Goal: Browse casually

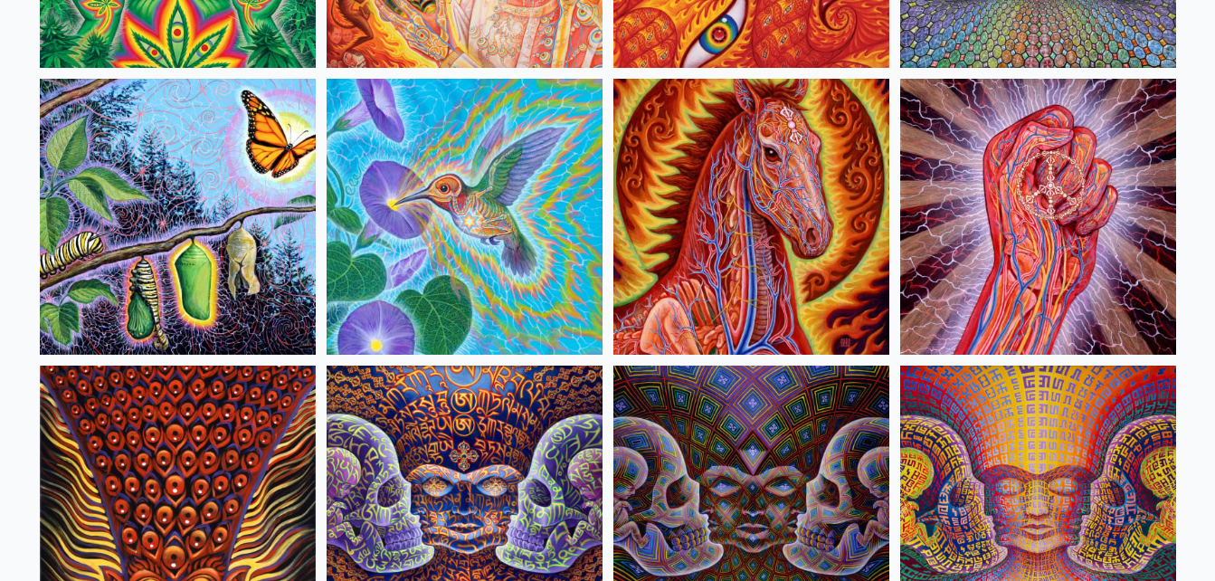
scroll to position [9009, 0]
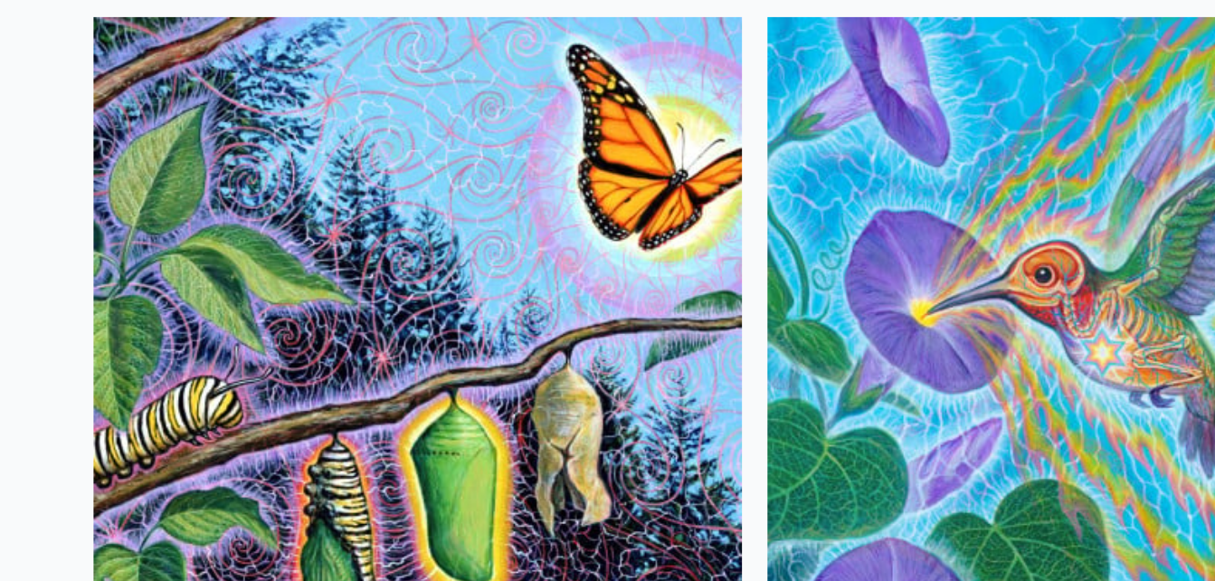
drag, startPoint x: 181, startPoint y: 279, endPoint x: 120, endPoint y: 198, distance: 100.7
click at [120, 198] on img at bounding box center [178, 218] width 276 height 276
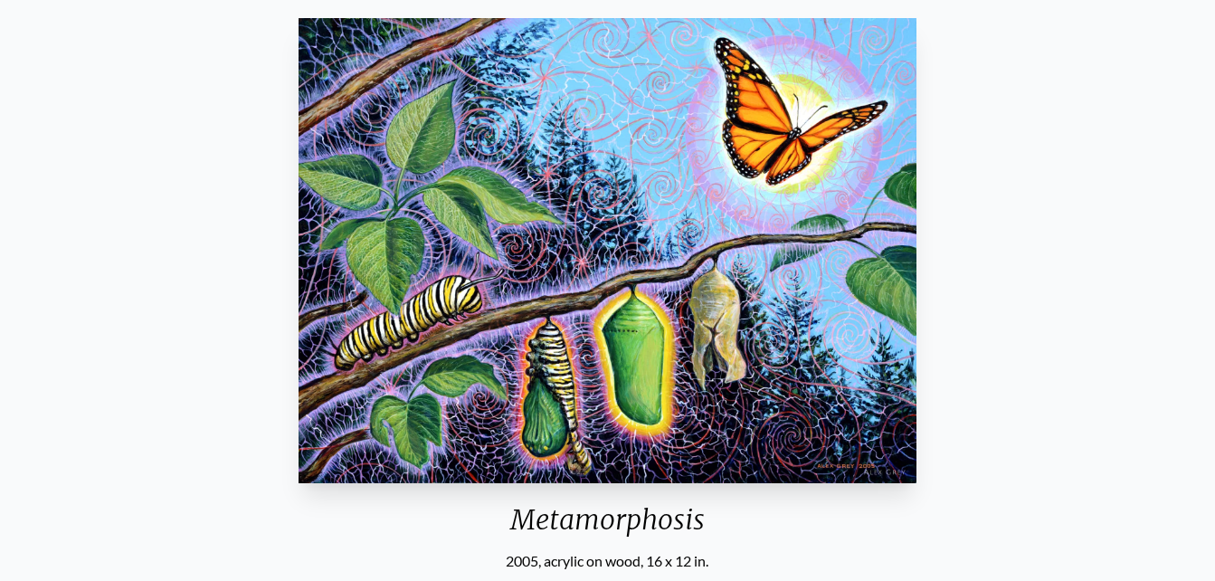
scroll to position [153, 0]
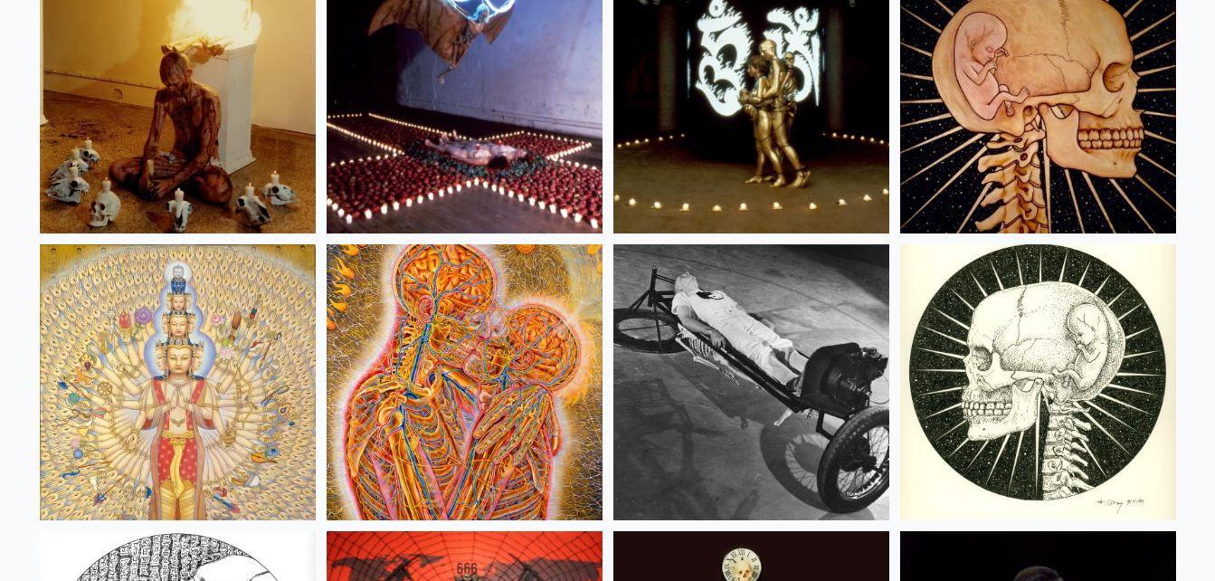
scroll to position [20600, 0]
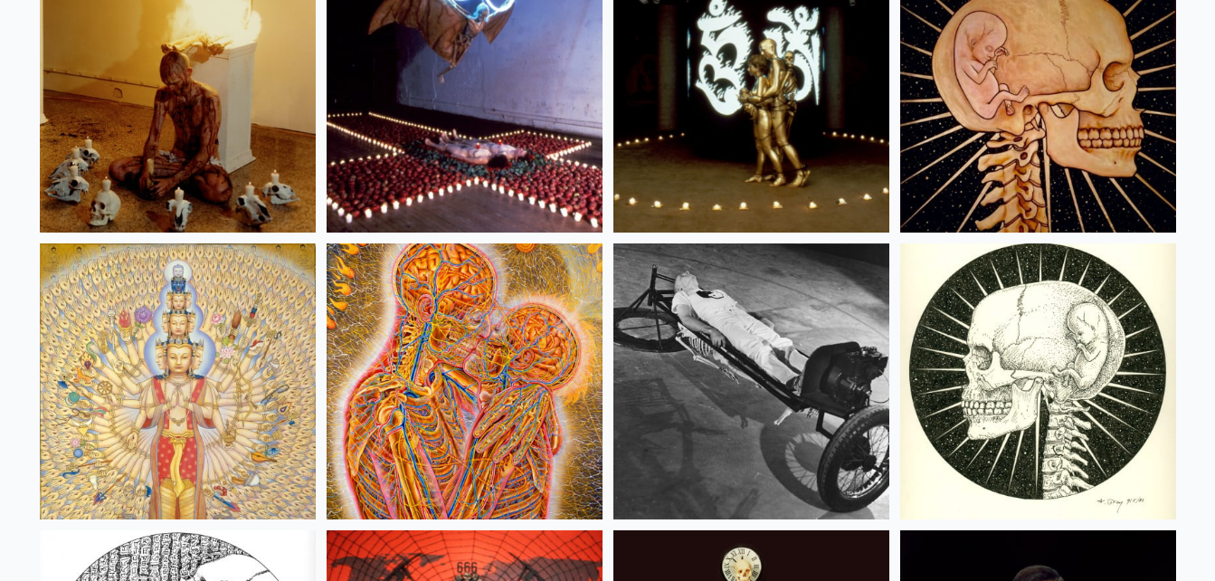
click at [780, 145] on img at bounding box center [751, 95] width 276 height 276
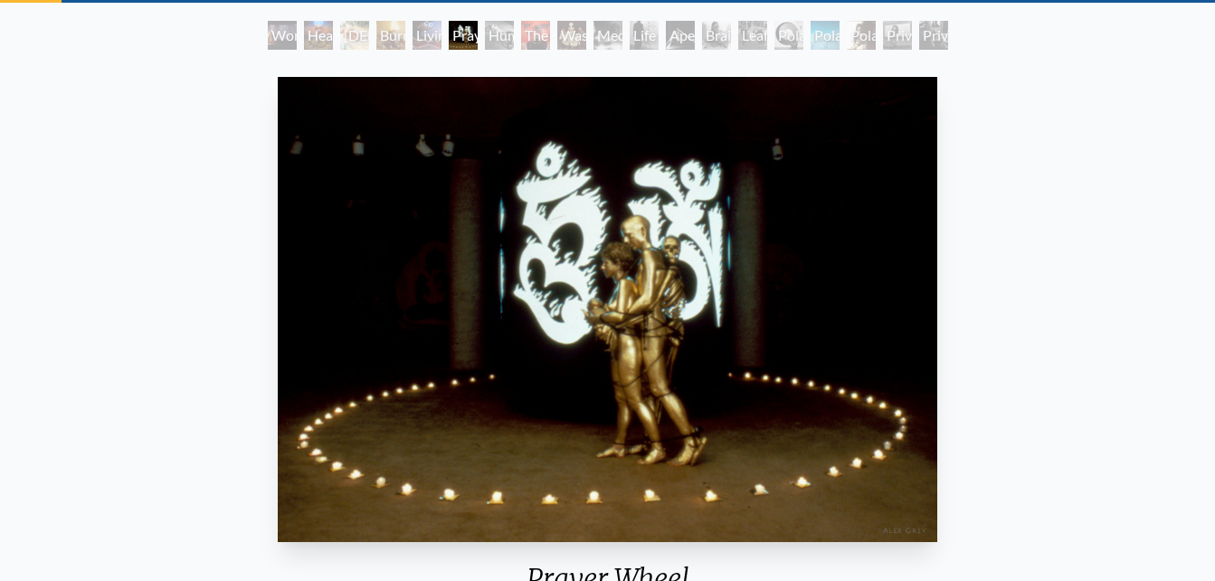
scroll to position [94, 0]
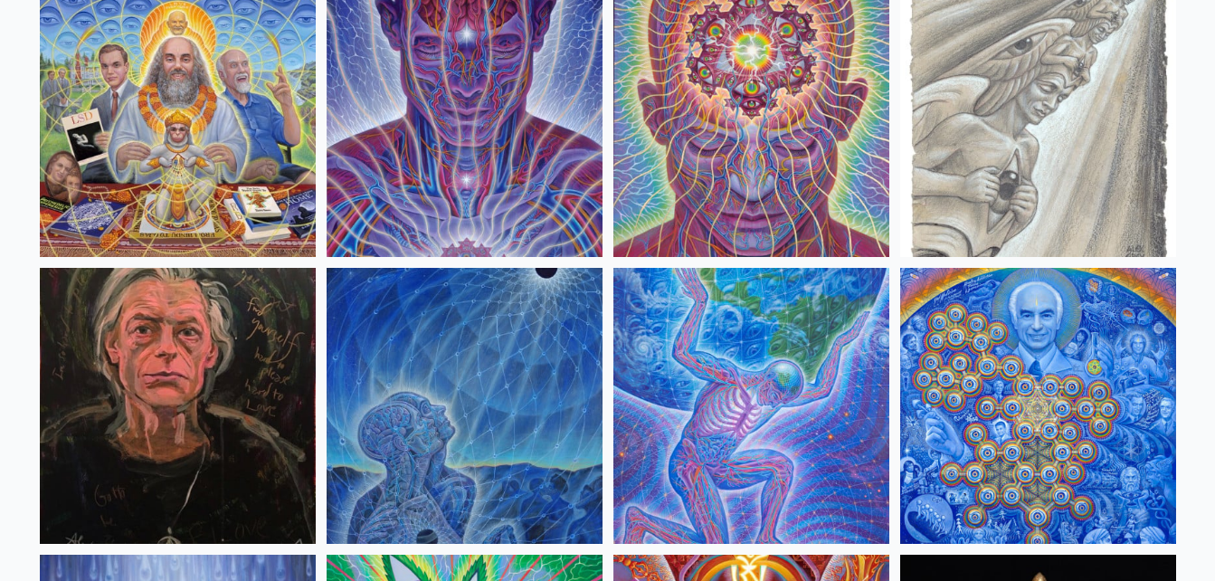
scroll to position [2228, 0]
